Goal: Transaction & Acquisition: Purchase product/service

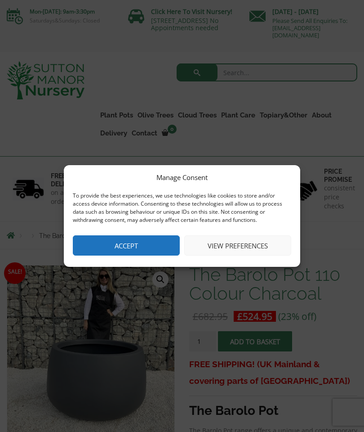
click at [242, 248] on button "View preferences" at bounding box center [237, 245] width 107 height 20
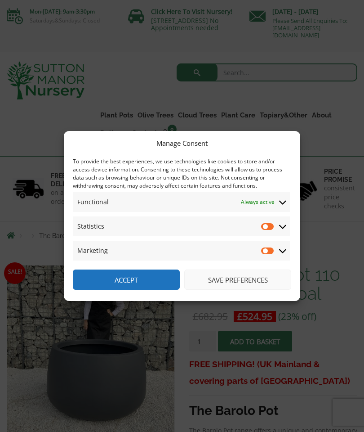
click at [235, 281] on button "Save preferences" at bounding box center [237, 279] width 107 height 20
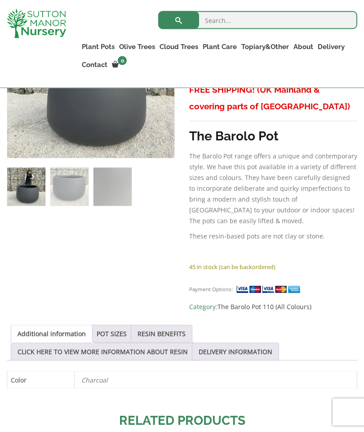
scroll to position [259, 0]
click at [103, 43] on link "Plant Pots" at bounding box center [98, 46] width 37 height 13
click at [0, 0] on link "The Old Stone Pots" at bounding box center [0, 0] width 0 height 0
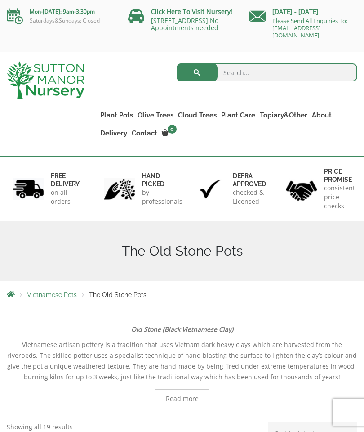
click at [349, 138] on ul "Plant Pots Resin Bonded Pots The Amalfi Pots The Milan Pots The Capri Pots The …" at bounding box center [228, 117] width 260 height 59
click at [116, 117] on link "Plant Pots" at bounding box center [116, 115] width 37 height 13
click at [234, 75] on input "search" at bounding box center [267, 72] width 181 height 18
type input "Grey pots"
click at [197, 72] on button "submit" at bounding box center [197, 72] width 41 height 18
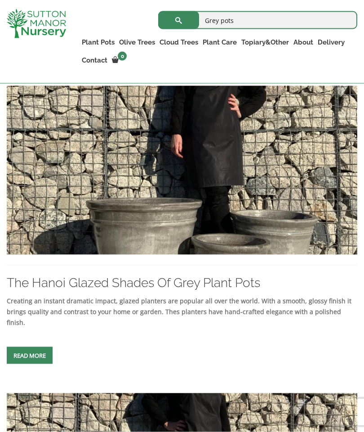
scroll to position [1017, 0]
click at [122, 290] on link "The Hanoi Glazed Shades Of Grey Plant Pots" at bounding box center [134, 282] width 254 height 15
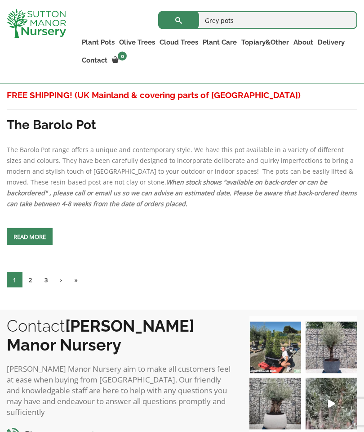
scroll to position [2850, 0]
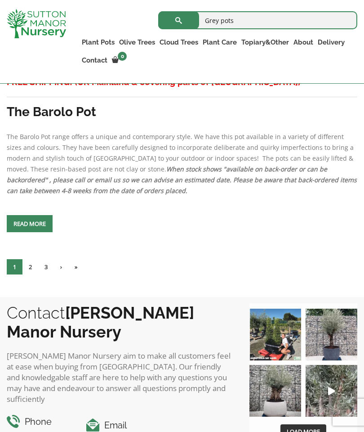
click at [35, 274] on link "2" at bounding box center [30, 266] width 16 height 15
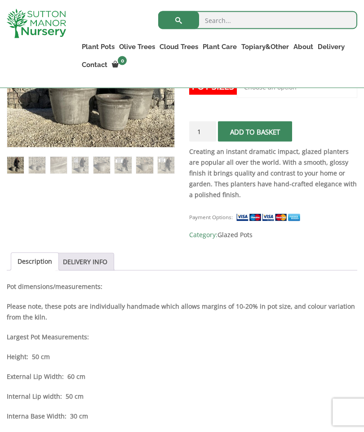
scroll to position [247, 0]
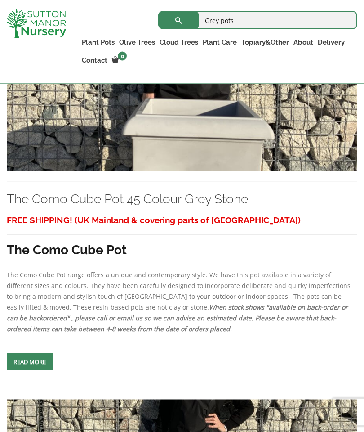
scroll to position [1618, 0]
click at [144, 206] on link "The Como Cube Pot 45 Colour Grey Stone" at bounding box center [128, 198] width 242 height 15
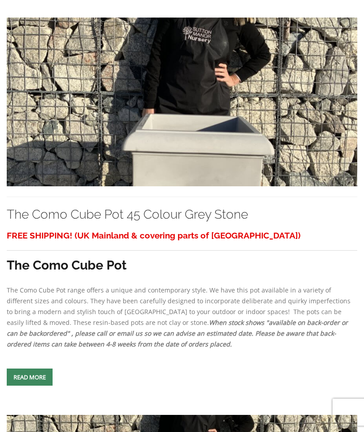
scroll to position [1654, 0]
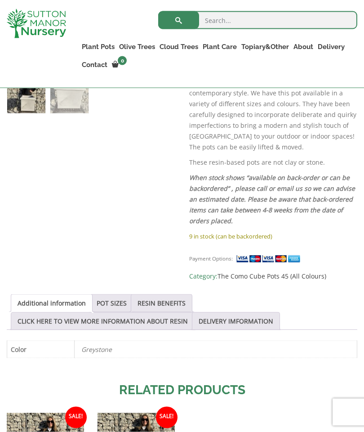
scroll to position [351, 0]
click at [127, 300] on link "POT SIZES" at bounding box center [112, 302] width 30 height 17
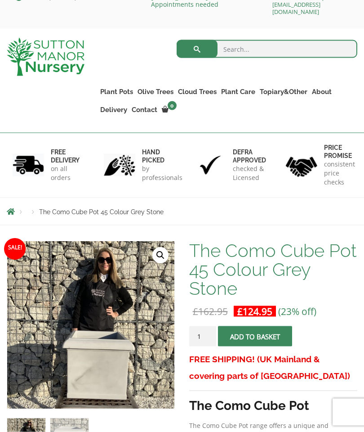
scroll to position [0, 0]
